Goal: Information Seeking & Learning: Learn about a topic

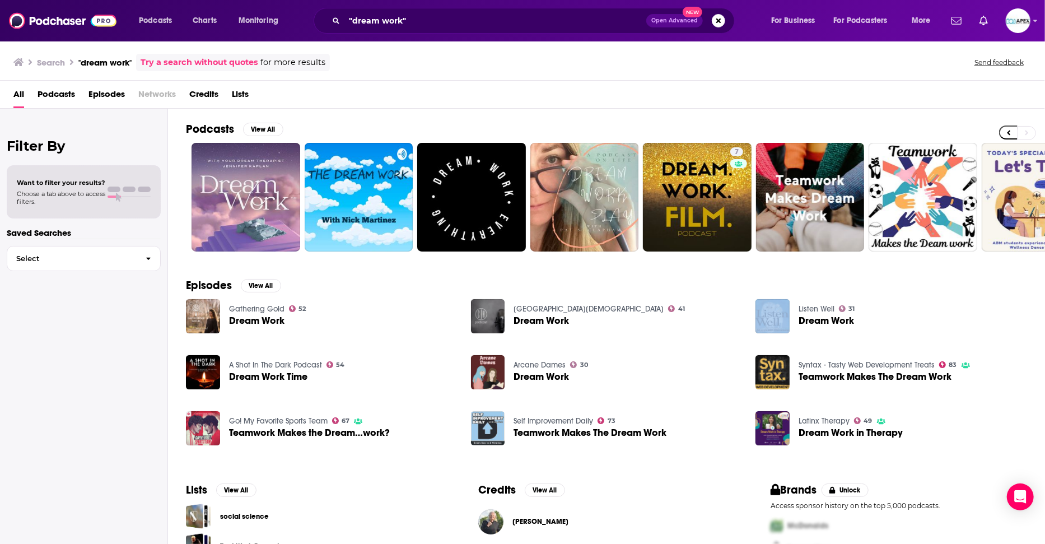
scroll to position [0, 169]
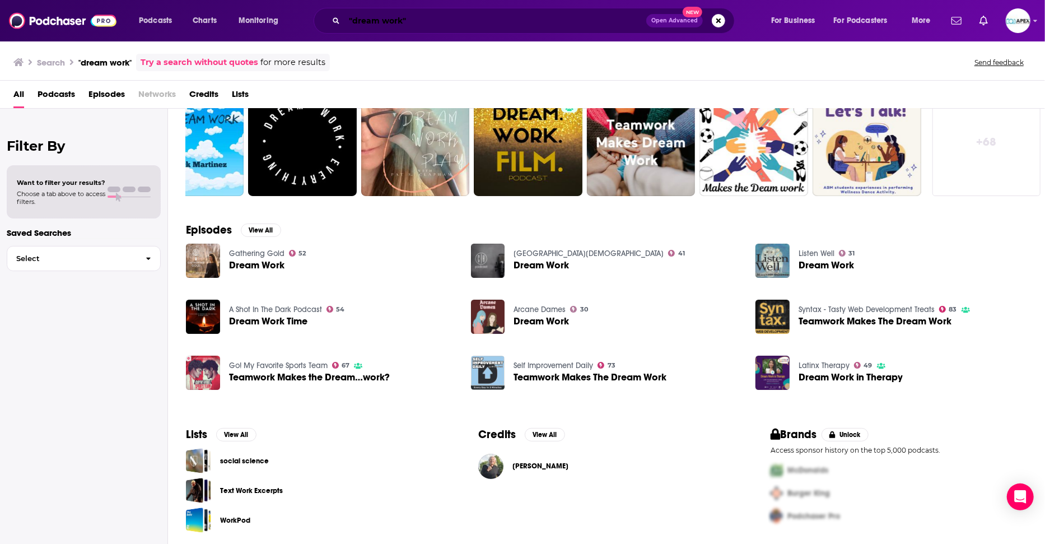
click at [372, 25] on input ""dream work"" at bounding box center [495, 21] width 302 height 18
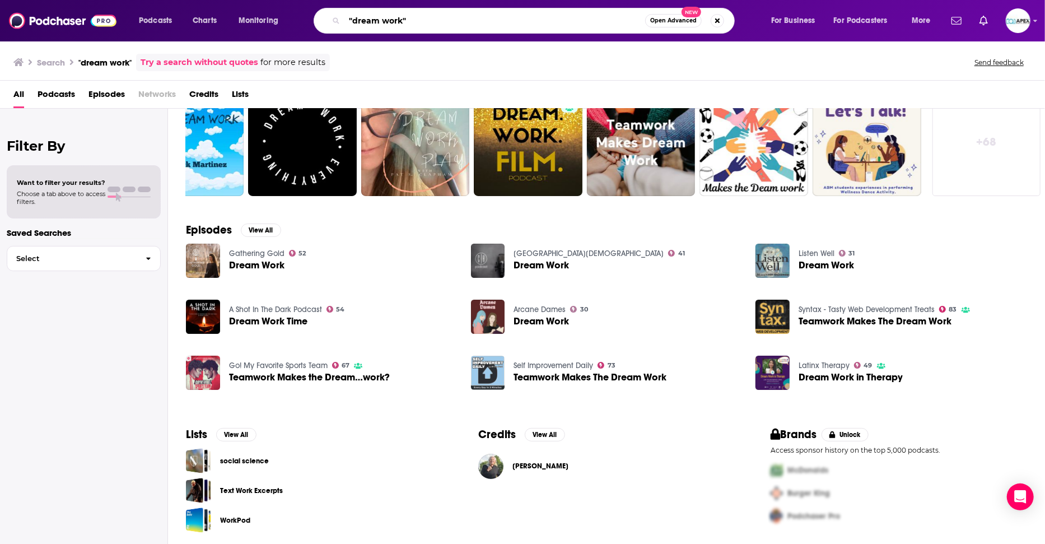
drag, startPoint x: 410, startPoint y: 22, endPoint x: 226, endPoint y: 3, distance: 185.2
click at [235, 5] on div "Podcasts Charts Monitoring "dream work" Open Advanced New For Business For Podc…" at bounding box center [522, 20] width 1045 height 41
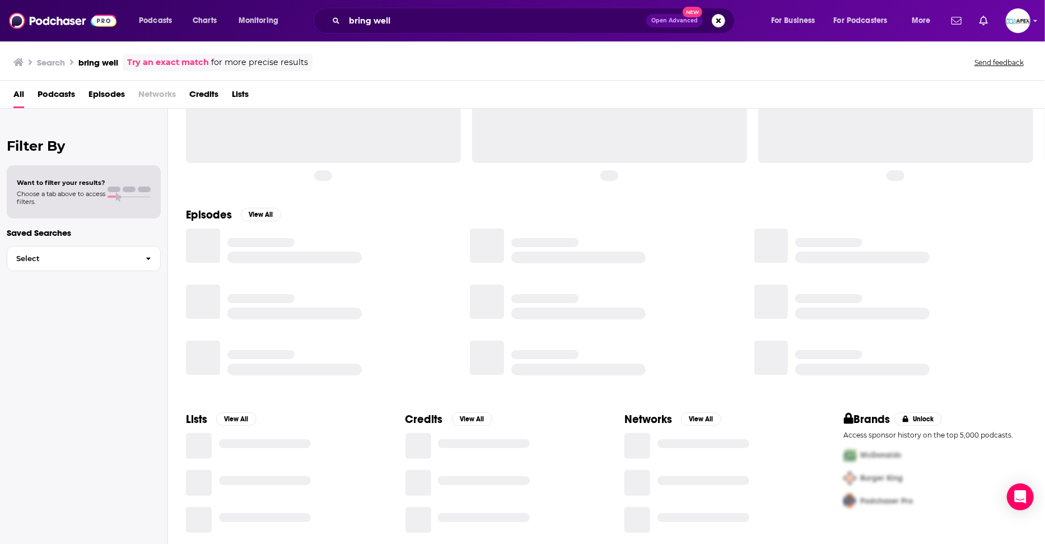
scroll to position [38, 0]
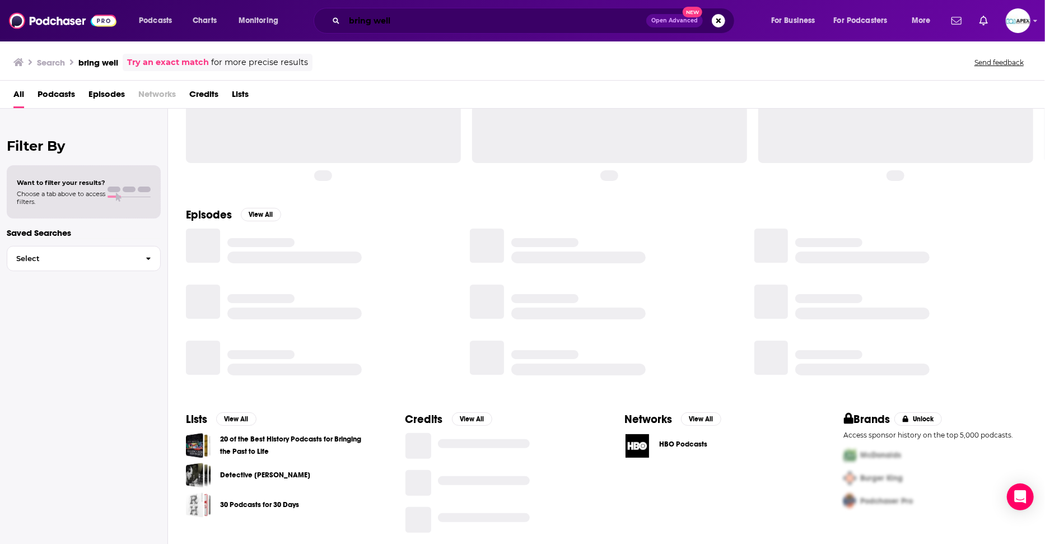
click at [357, 23] on input "bring well" at bounding box center [495, 21] width 302 height 18
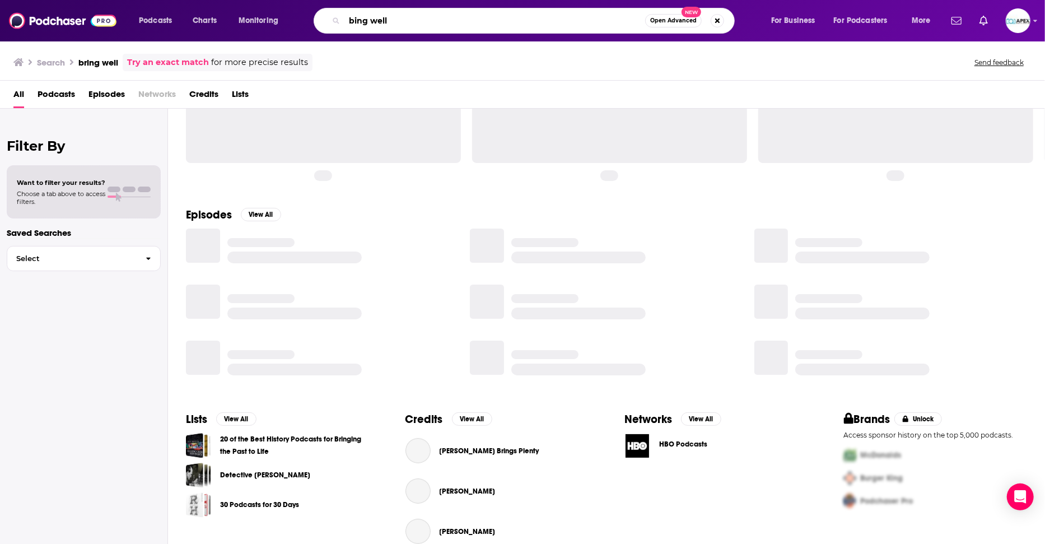
scroll to position [54, 0]
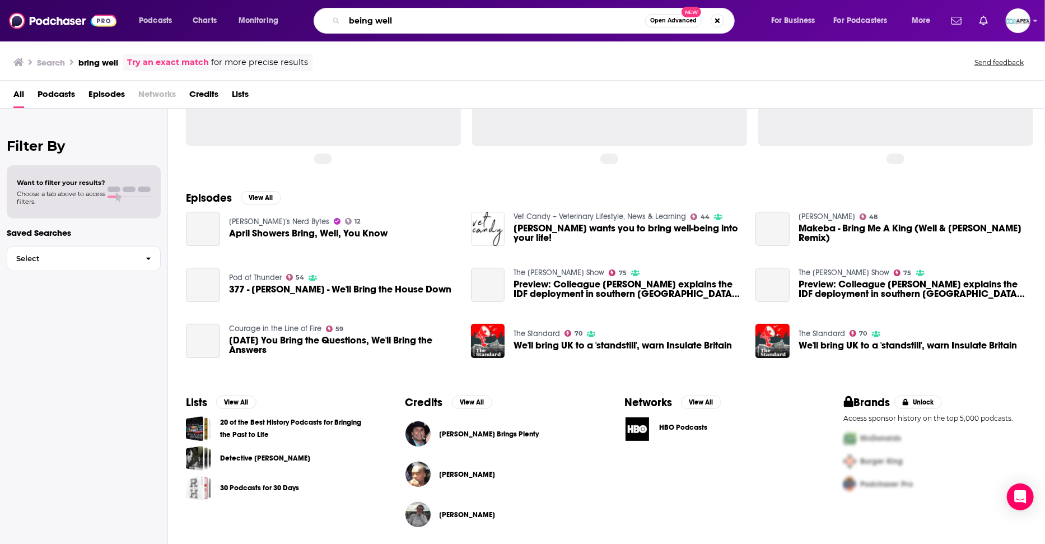
type input "being well"
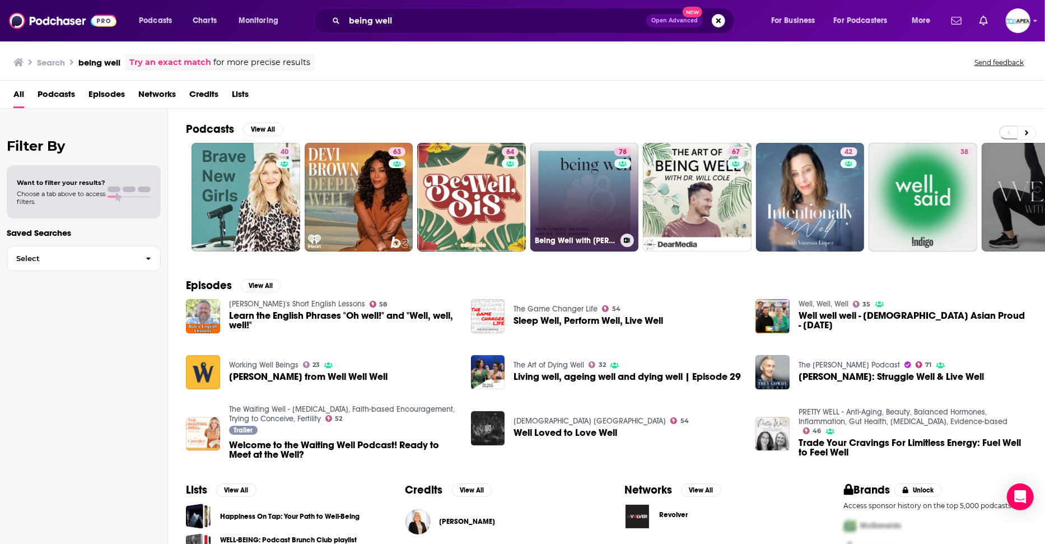
click at [600, 186] on link "78 Being Well with [PERSON_NAME] and Dr. [PERSON_NAME]" at bounding box center [584, 197] width 109 height 109
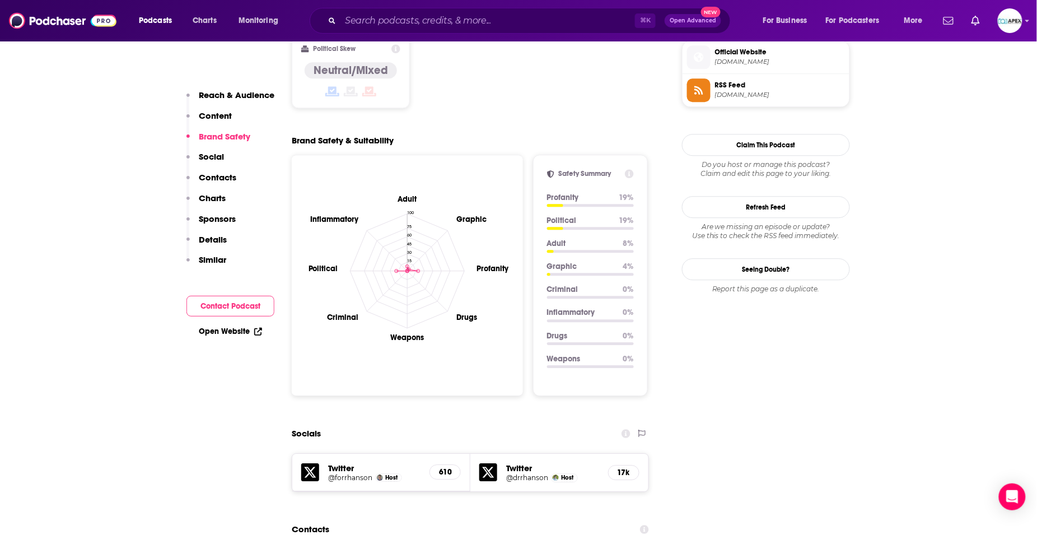
scroll to position [723, 0]
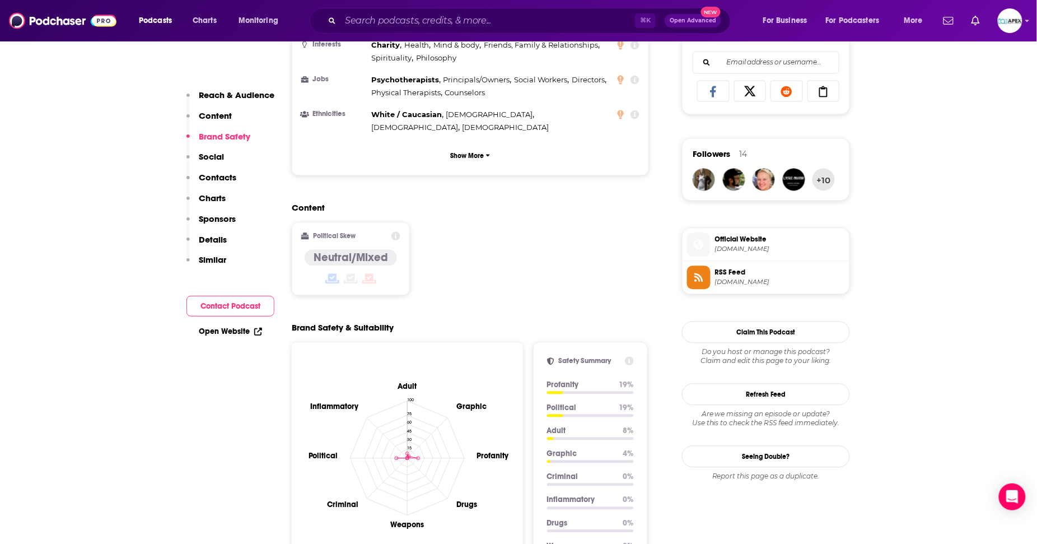
click at [218, 117] on p "Content" at bounding box center [215, 115] width 33 height 11
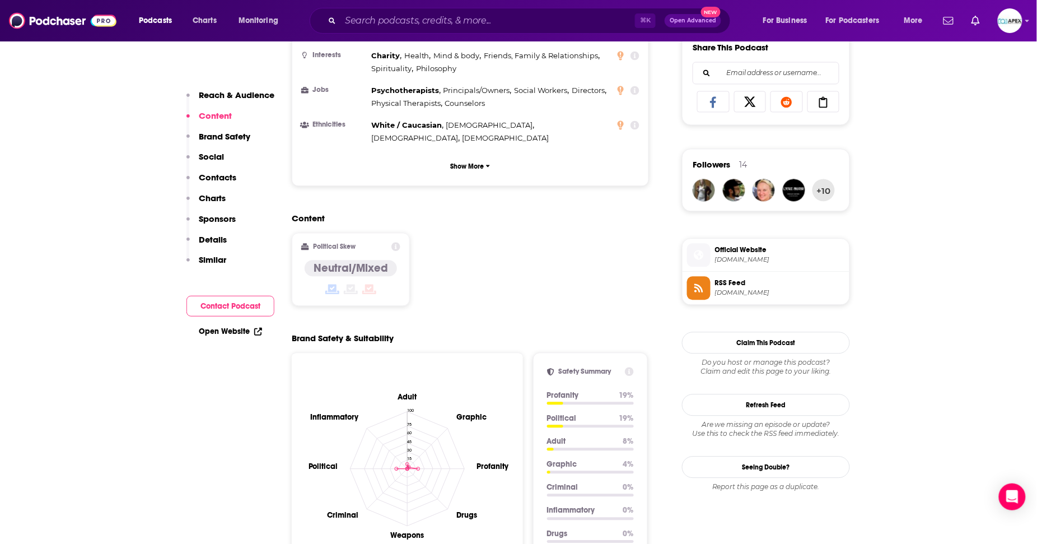
click at [223, 98] on p "Reach & Audience" at bounding box center [237, 95] width 76 height 11
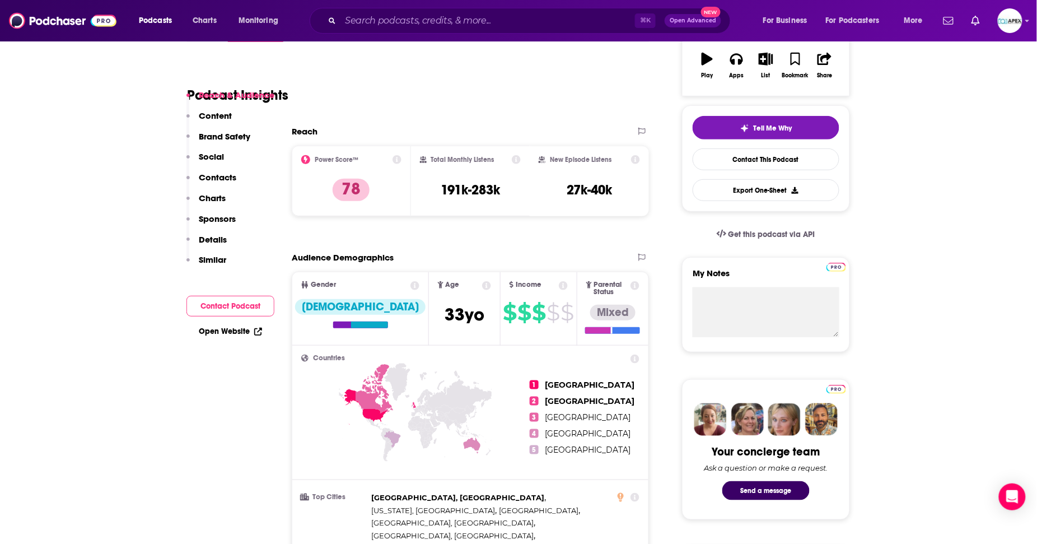
scroll to position [167, 0]
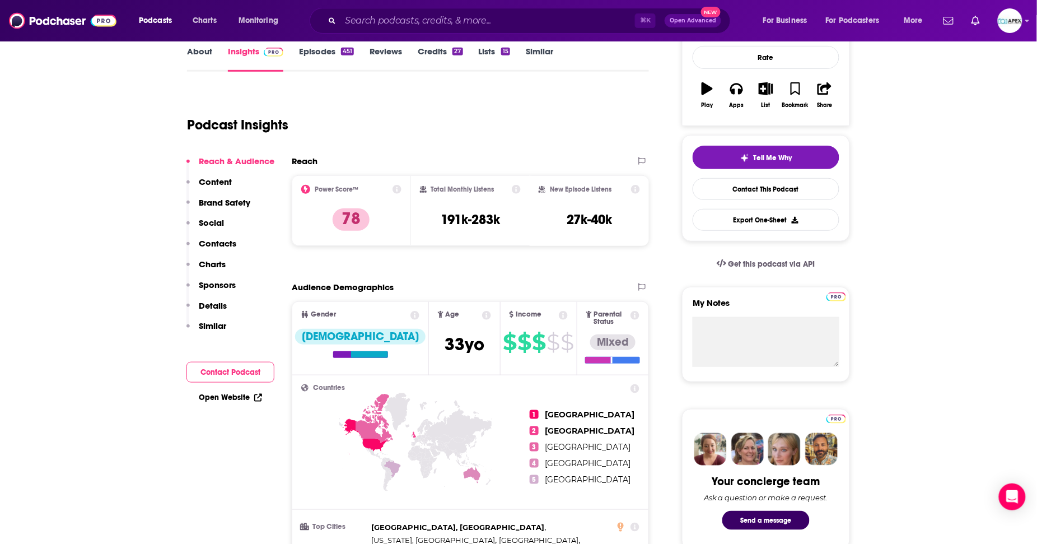
click at [197, 49] on link "About" at bounding box center [199, 59] width 25 height 26
